Goal: Task Accomplishment & Management: Complete application form

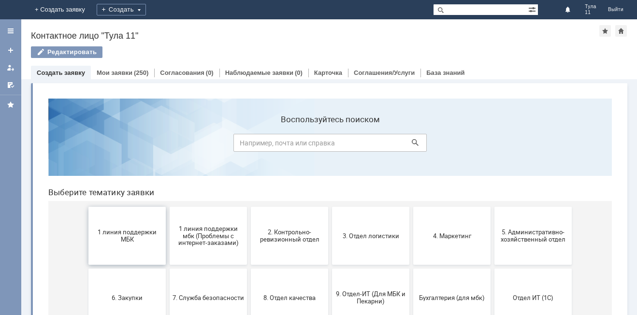
click at [132, 236] on span "1 линия поддержки МБК" at bounding box center [127, 236] width 72 height 15
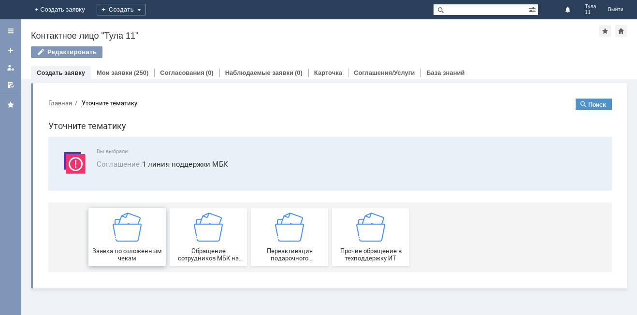
click at [148, 234] on div "Заявка по отложенным чекам" at bounding box center [127, 237] width 72 height 49
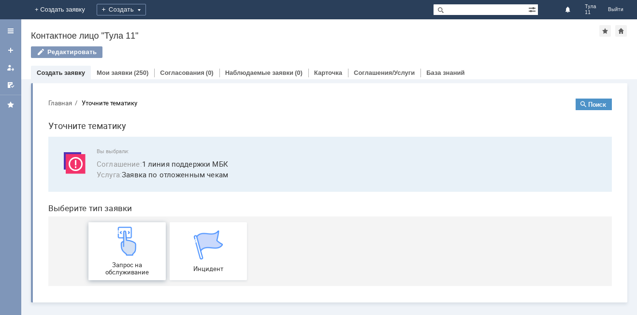
click at [128, 241] on img at bounding box center [127, 241] width 29 height 29
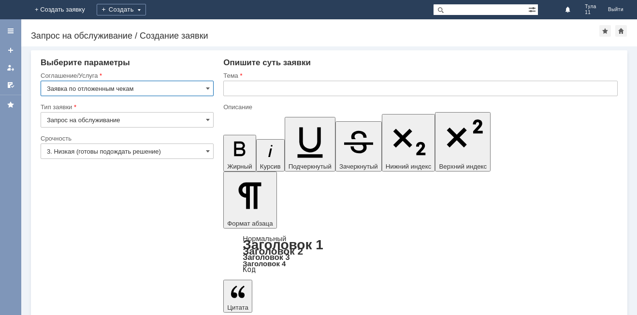
click at [265, 92] on input "text" at bounding box center [420, 88] width 395 height 15
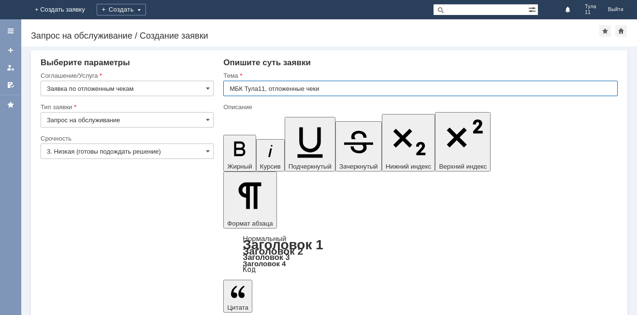
type input "МБК Тула11, отложенные чеки"
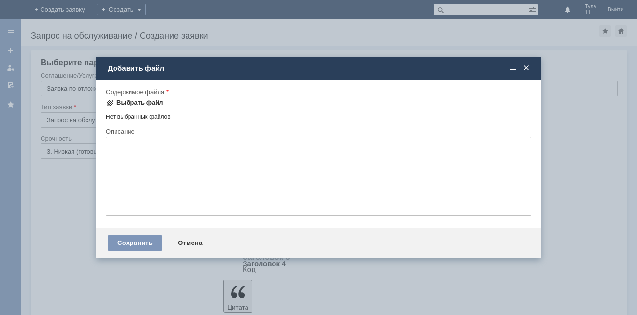
click at [129, 105] on div "Выбрать файл" at bounding box center [140, 103] width 47 height 8
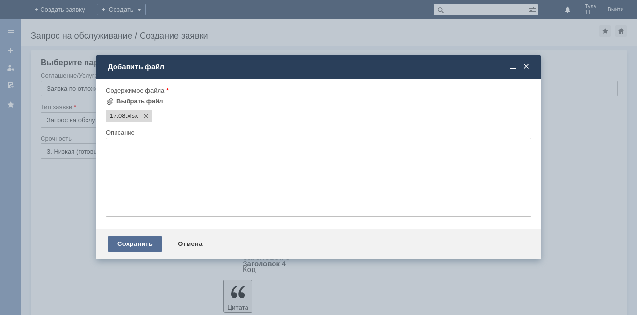
click at [128, 249] on div "Сохранить" at bounding box center [135, 244] width 55 height 15
